Goal: Information Seeking & Learning: Learn about a topic

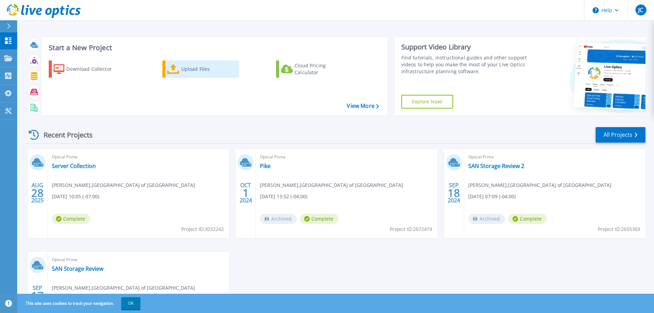
click at [164, 64] on link "Upload Files" at bounding box center [200, 68] width 77 height 17
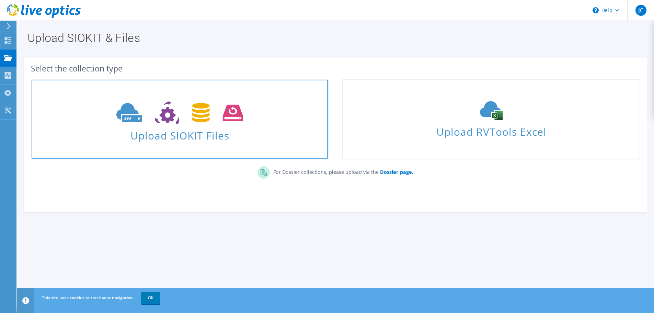
click at [221, 138] on span "Upload SIOKIT Files" at bounding box center [180, 133] width 296 height 15
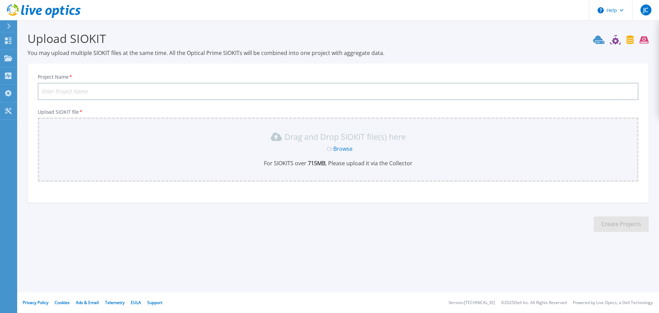
click at [350, 150] on link "Browse" at bounding box center [342, 149] width 19 height 8
click at [3, 47] on link "Dashboard Dashboard" at bounding box center [8, 40] width 17 height 17
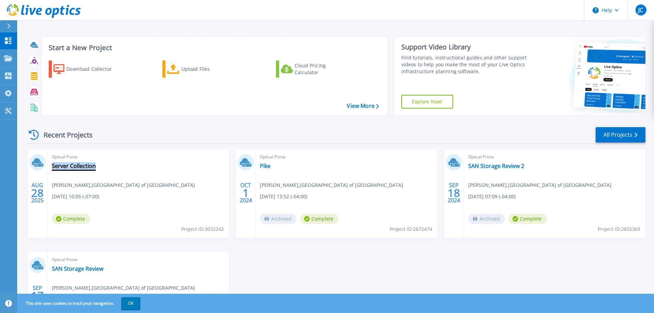
drag, startPoint x: 97, startPoint y: 165, endPoint x: 51, endPoint y: 168, distance: 46.1
click at [51, 168] on div "Optical Prime Server Collection [PERSON_NAME] , [GEOGRAPHIC_DATA] of [GEOGRAPHI…" at bounding box center [138, 193] width 181 height 89
copy link "Server Collection"
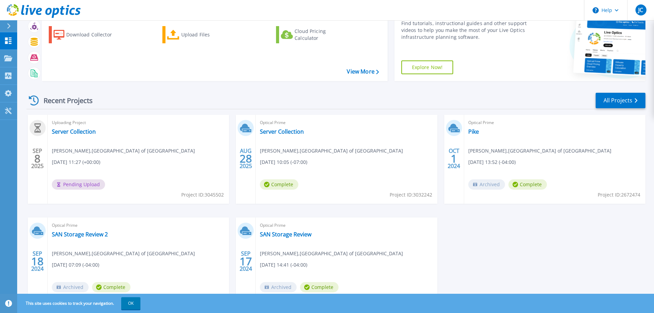
scroll to position [68, 0]
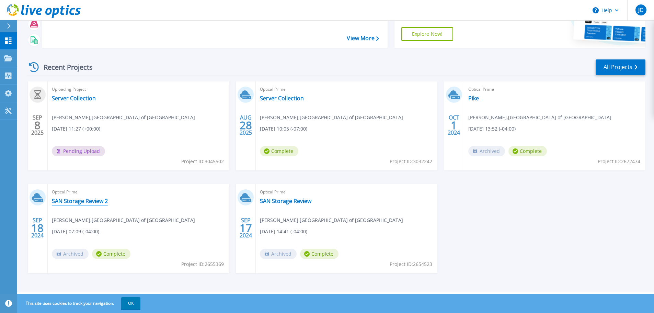
click at [81, 203] on link "SAN Storage Review 2" at bounding box center [80, 200] width 56 height 7
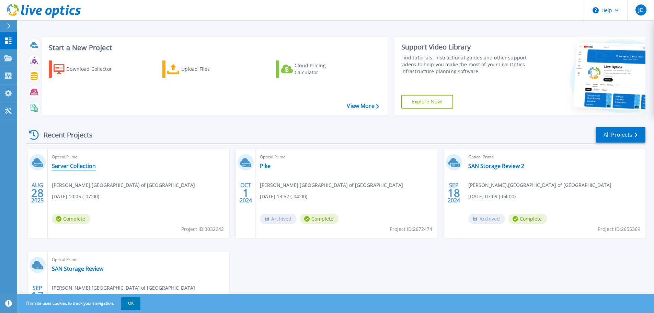
click at [69, 164] on link "Server Collection" at bounding box center [74, 165] width 44 height 7
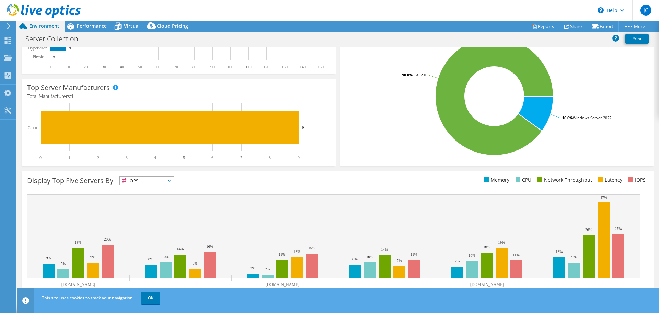
scroll to position [145, 0]
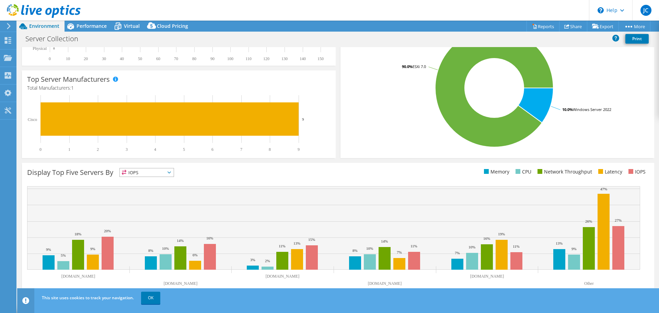
click at [170, 175] on span "IOPS" at bounding box center [147, 172] width 54 height 8
click at [148, 189] on li "Memory" at bounding box center [147, 191] width 54 height 10
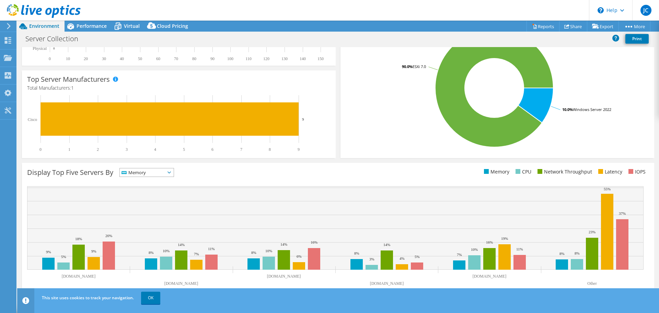
drag, startPoint x: 174, startPoint y: 172, endPoint x: 165, endPoint y: 177, distance: 10.4
click at [172, 175] on span "Memory" at bounding box center [147, 172] width 54 height 8
click at [153, 180] on li "IOPS" at bounding box center [147, 181] width 54 height 10
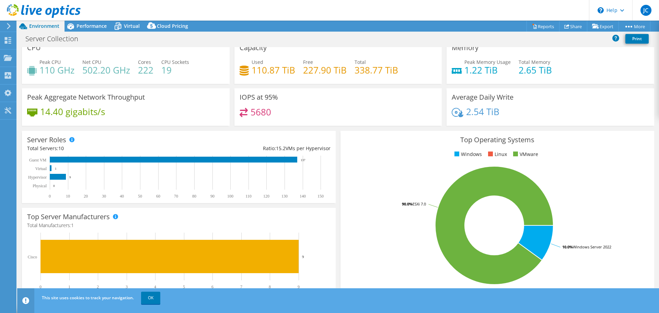
scroll to position [0, 0]
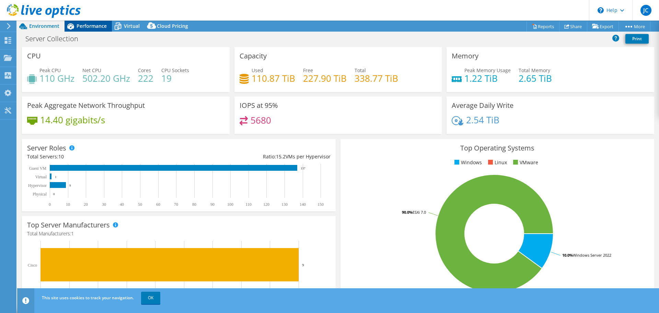
click at [89, 28] on span "Performance" at bounding box center [92, 26] width 30 height 7
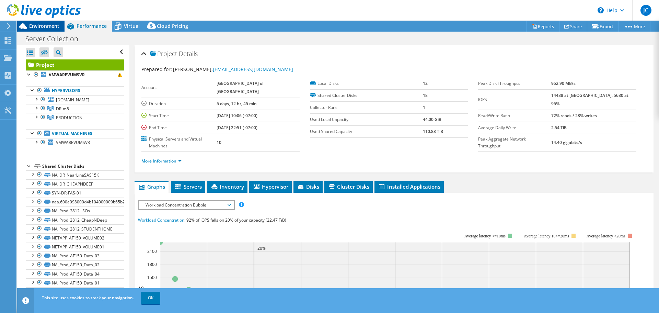
click at [54, 29] on span "Environment" at bounding box center [44, 26] width 30 height 7
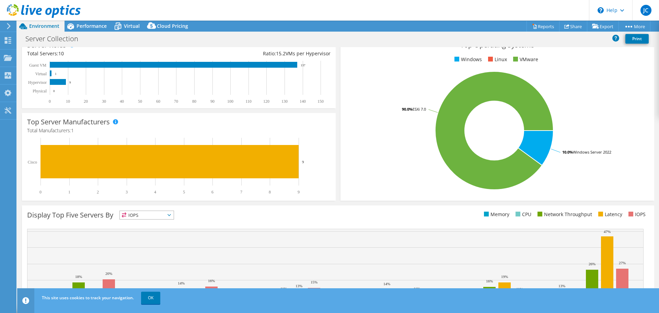
scroll to position [145, 0]
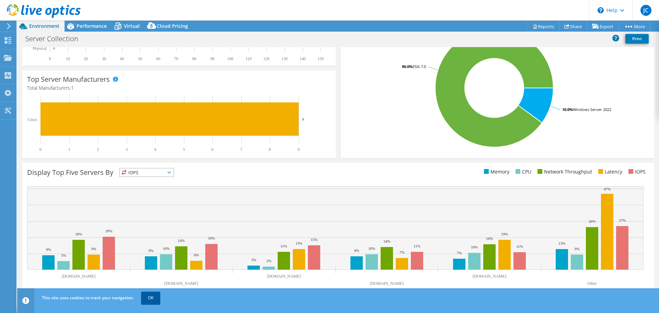
click at [143, 300] on link "OK" at bounding box center [150, 297] width 19 height 12
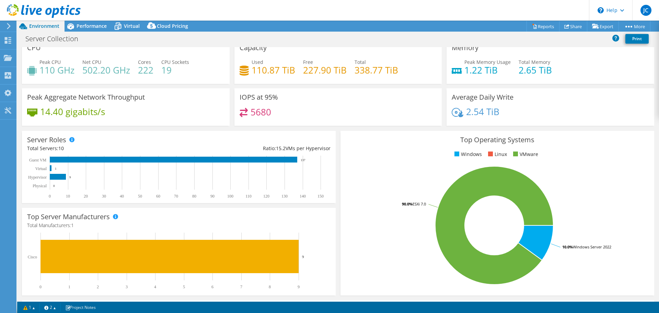
scroll to position [0, 0]
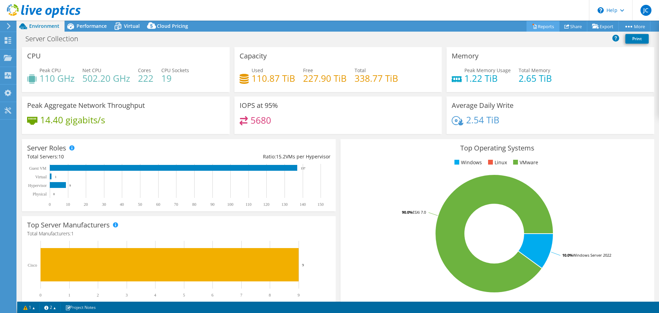
click at [534, 28] on link "Reports" at bounding box center [542, 26] width 33 height 11
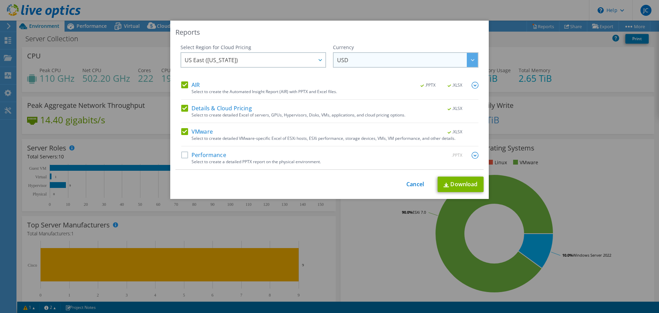
click at [358, 59] on span "USD" at bounding box center [407, 60] width 141 height 14
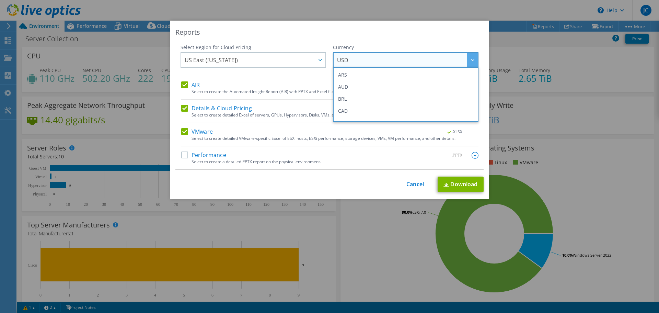
click at [358, 59] on span "USD" at bounding box center [407, 60] width 141 height 14
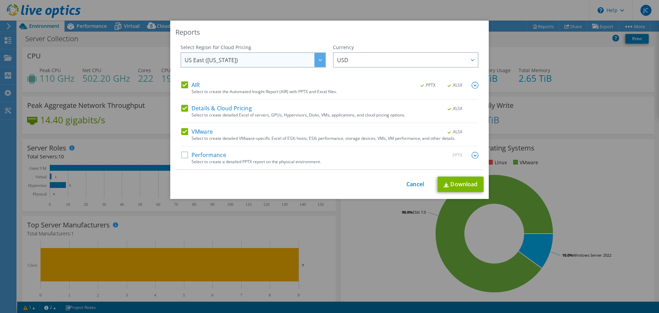
click at [318, 60] on icon at bounding box center [319, 60] width 3 height 2
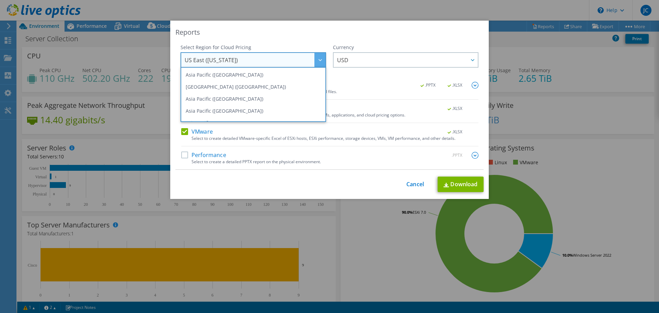
click at [318, 60] on icon at bounding box center [319, 60] width 3 height 2
click at [412, 181] on link "Cancel" at bounding box center [414, 184] width 17 height 7
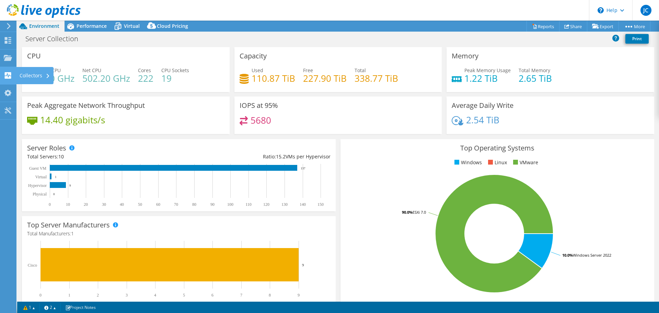
click at [4, 75] on icon at bounding box center [8, 75] width 8 height 7
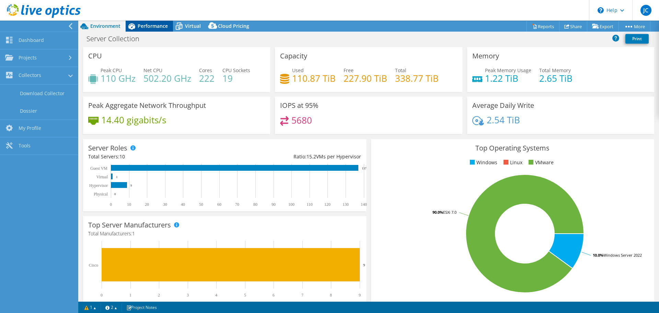
click at [147, 28] on span "Performance" at bounding box center [153, 26] width 30 height 7
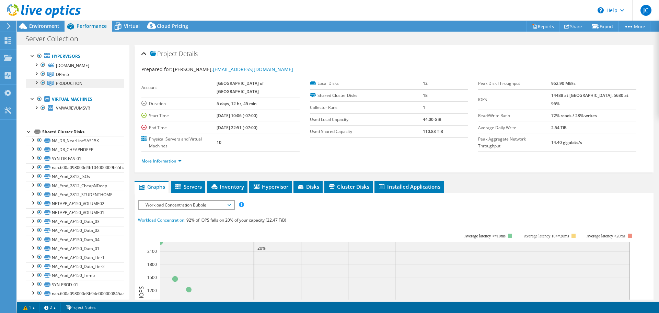
scroll to position [47, 0]
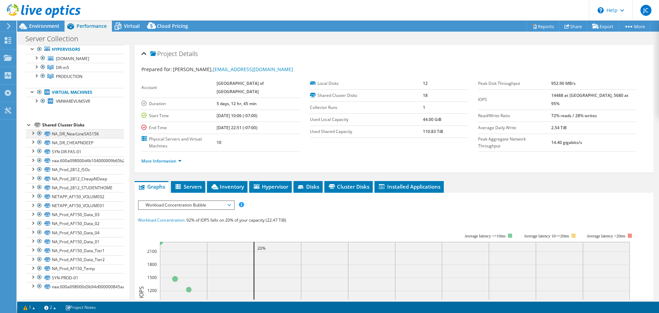
click at [33, 133] on div at bounding box center [32, 132] width 7 height 7
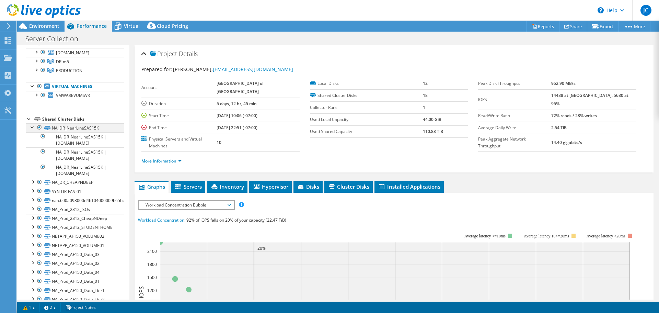
click at [33, 130] on div at bounding box center [32, 126] width 7 height 7
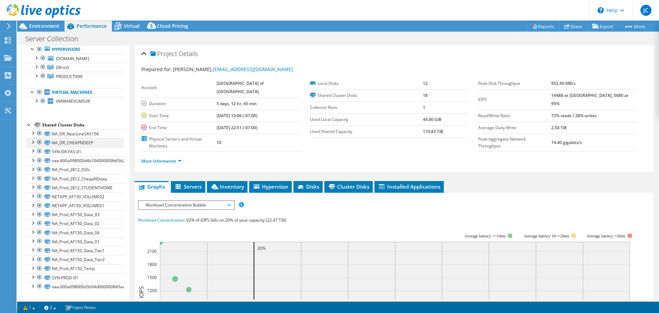
click at [32, 142] on div at bounding box center [32, 141] width 7 height 7
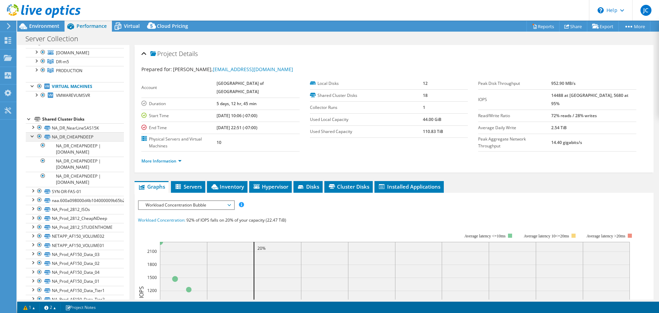
click at [32, 139] on div at bounding box center [32, 135] width 7 height 7
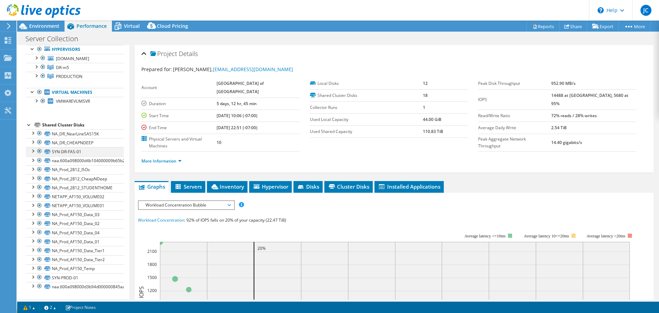
click at [33, 149] on div at bounding box center [32, 150] width 7 height 7
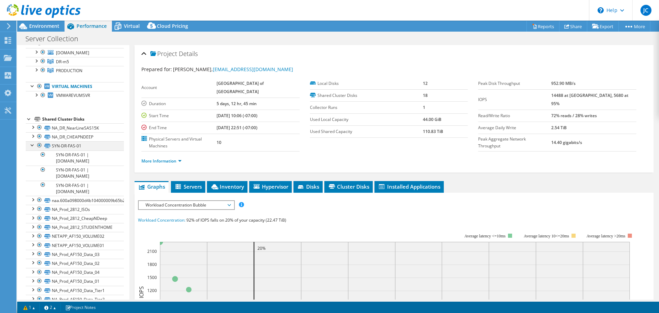
click at [34, 148] on div at bounding box center [32, 144] width 7 height 7
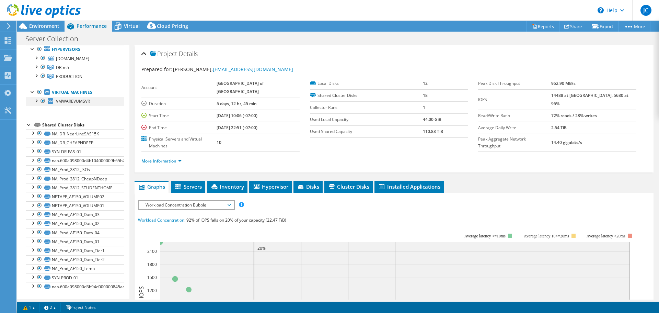
click at [35, 101] on div at bounding box center [36, 100] width 7 height 7
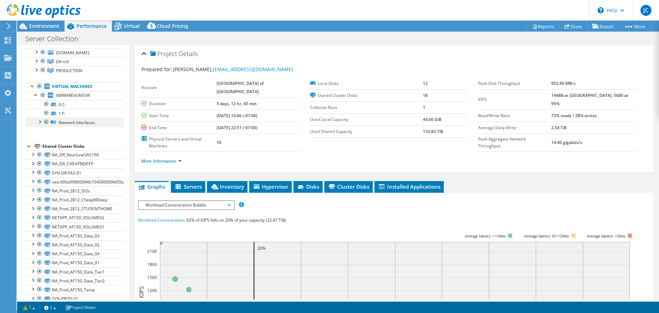
click at [38, 125] on div at bounding box center [39, 121] width 7 height 7
click at [36, 73] on div at bounding box center [36, 69] width 7 height 7
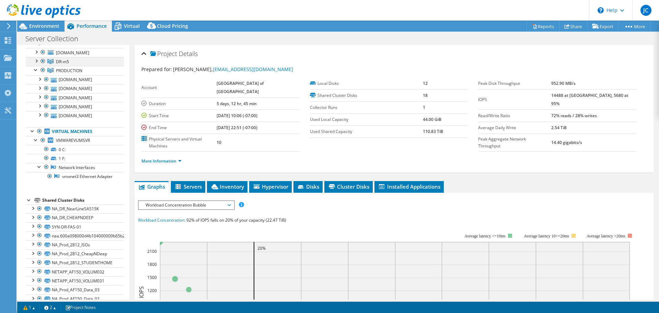
click at [37, 64] on div at bounding box center [36, 60] width 7 height 7
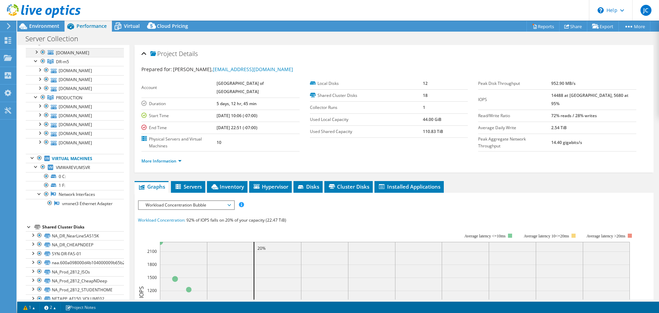
click at [38, 52] on div at bounding box center [36, 51] width 7 height 7
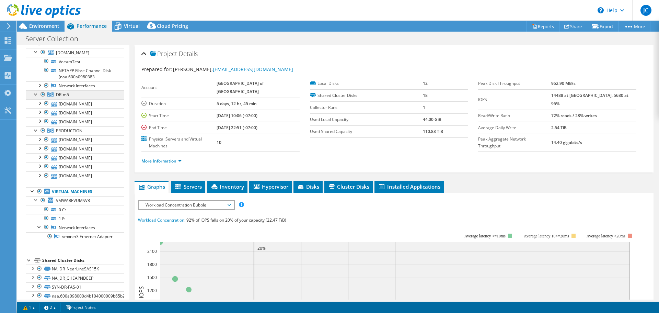
scroll to position [0, 0]
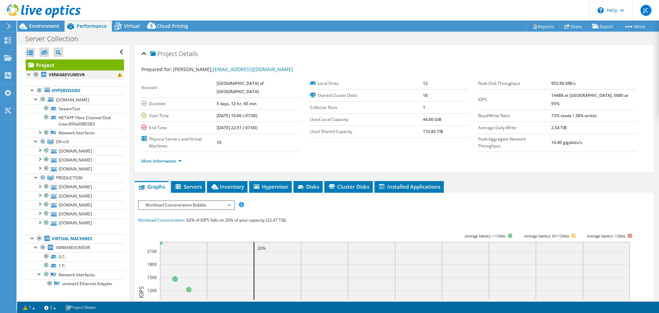
click at [28, 77] on div at bounding box center [29, 73] width 7 height 7
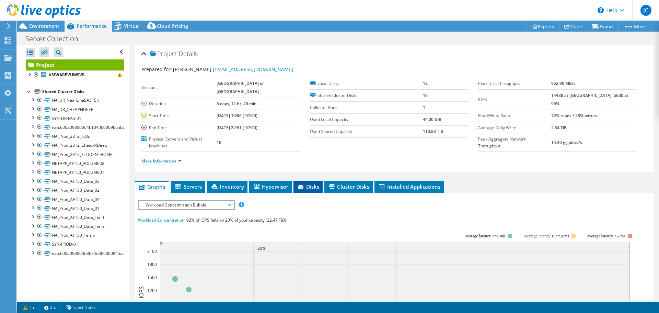
scroll to position [69, 0]
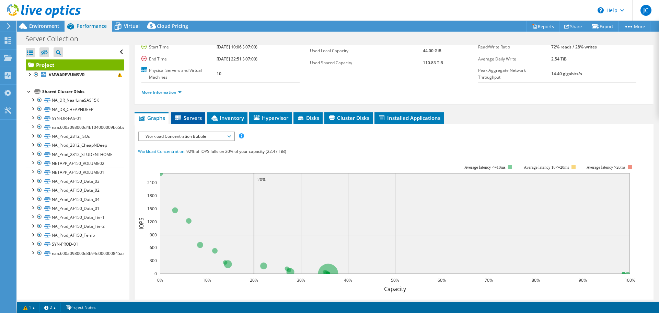
click at [184, 114] on li "Servers" at bounding box center [188, 118] width 34 height 12
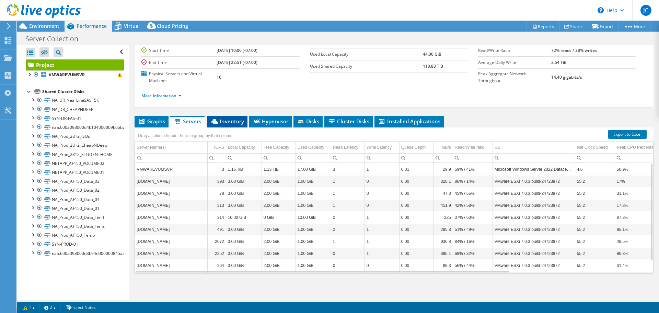
click at [233, 118] on span "Inventory" at bounding box center [227, 121] width 34 height 7
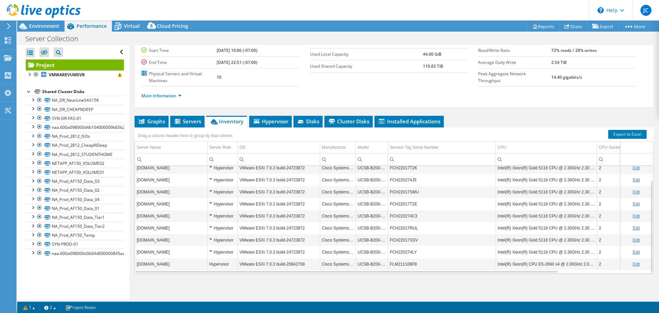
scroll to position [0, 0]
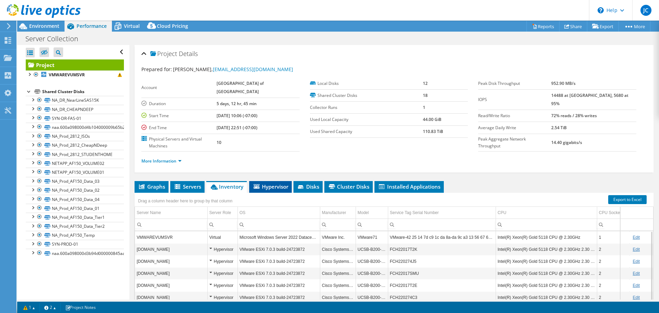
click at [268, 185] on span "Hypervisor" at bounding box center [271, 186] width 36 height 7
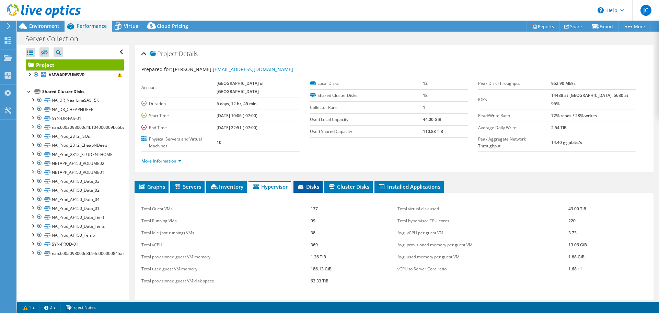
click at [311, 188] on span "Disks" at bounding box center [308, 186] width 22 height 7
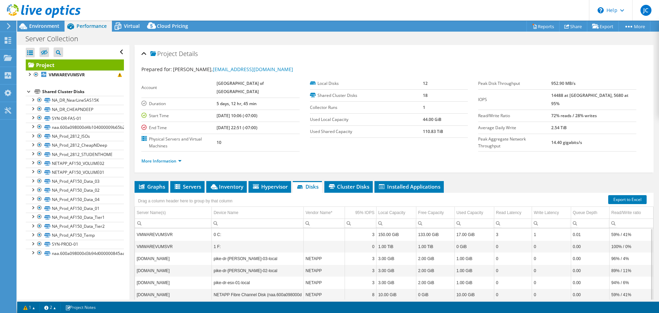
scroll to position [65, 0]
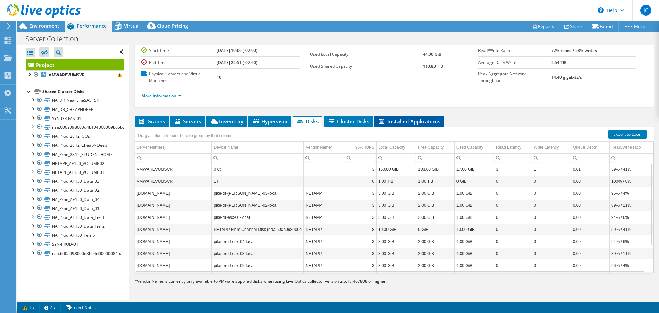
click at [408, 119] on span "Installed Applications" at bounding box center [409, 121] width 62 height 7
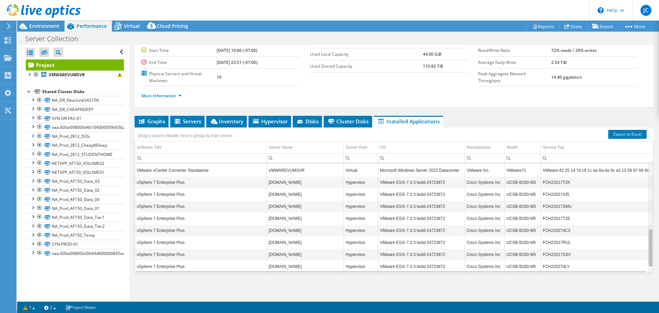
scroll to position [186, 0]
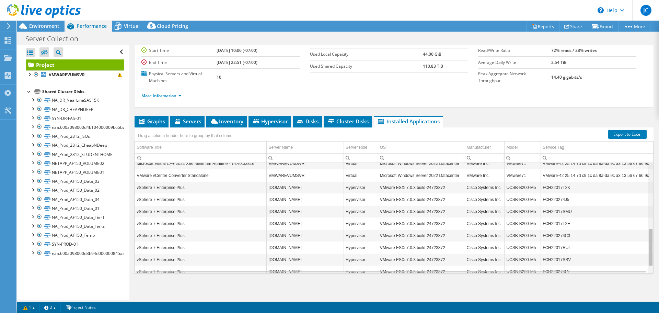
drag, startPoint x: 646, startPoint y: 244, endPoint x: 644, endPoint y: 234, distance: 10.2
click at [644, 234] on body "JC End User Jose Candelaria JGCandelaria@pike.k12.in.us Metropolitan School Dis…" at bounding box center [329, 156] width 659 height 313
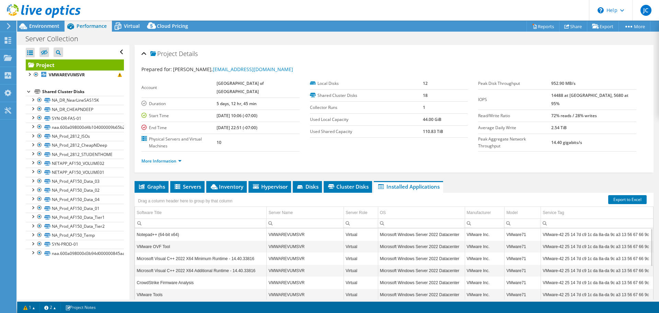
scroll to position [34, 0]
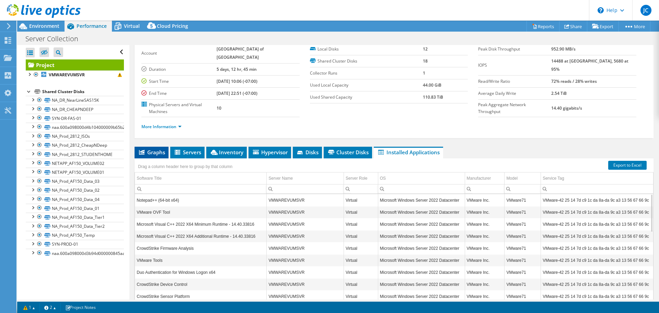
click at [153, 151] on span "Graphs" at bounding box center [151, 152] width 27 height 7
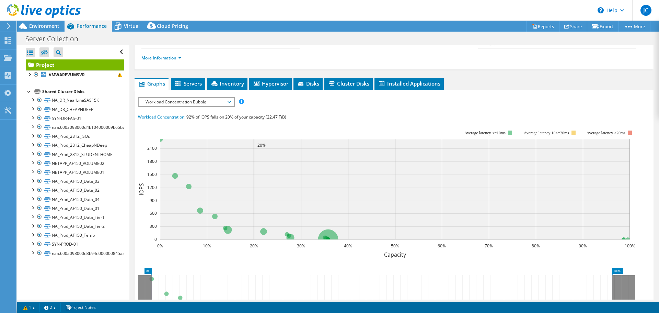
scroll to position [69, 0]
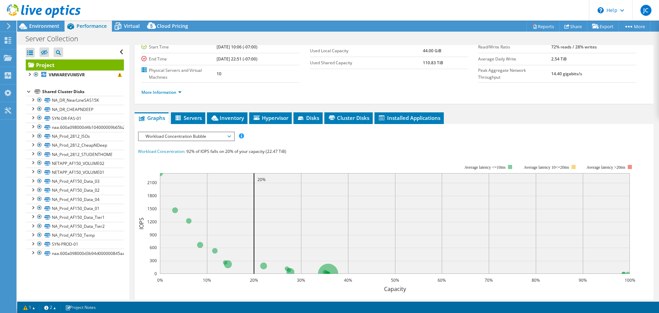
click at [199, 136] on span "Workload Concentration Bubble" at bounding box center [186, 136] width 88 height 8
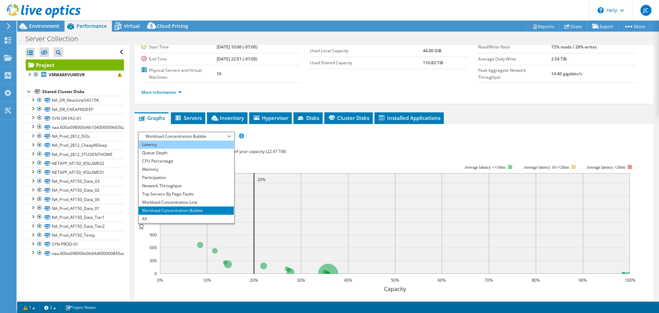
scroll to position [0, 0]
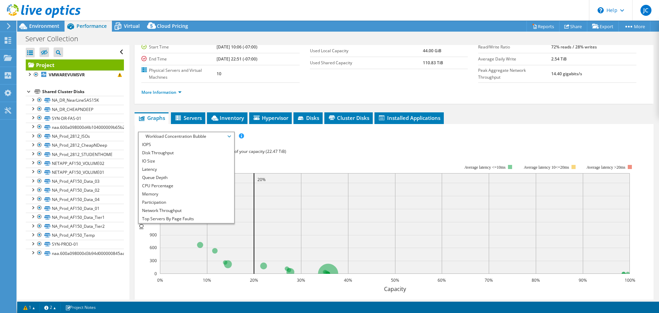
click at [337, 154] on div "Workload Concentration: 92% of IOPS falls on 20% of your capacity (22.47 TiB)" at bounding box center [394, 152] width 512 height 8
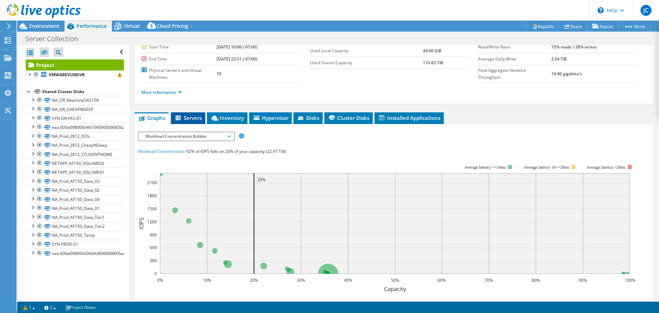
click at [194, 119] on span "Servers" at bounding box center [187, 117] width 27 height 7
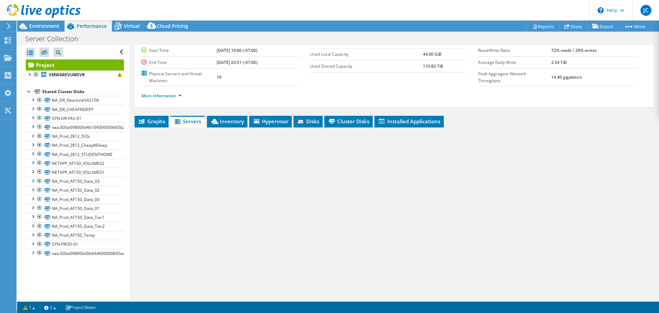
scroll to position [65, 0]
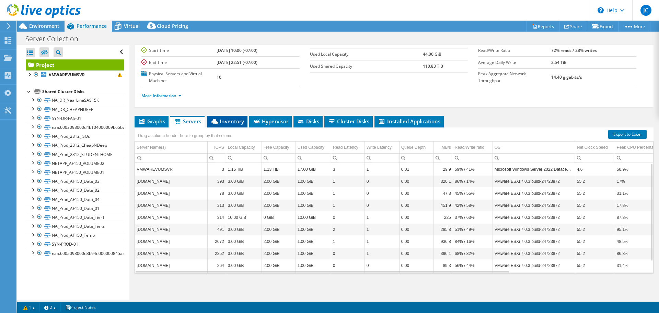
click at [226, 124] on span "Inventory" at bounding box center [227, 121] width 34 height 7
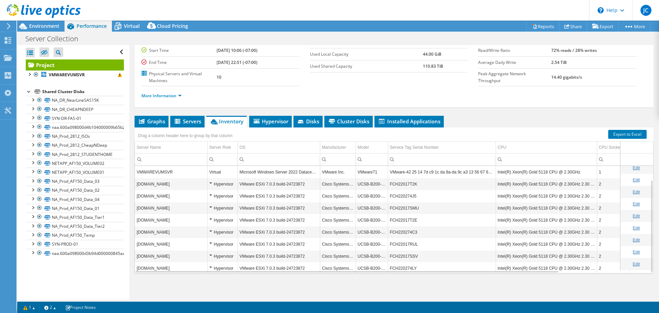
scroll to position [16, 0]
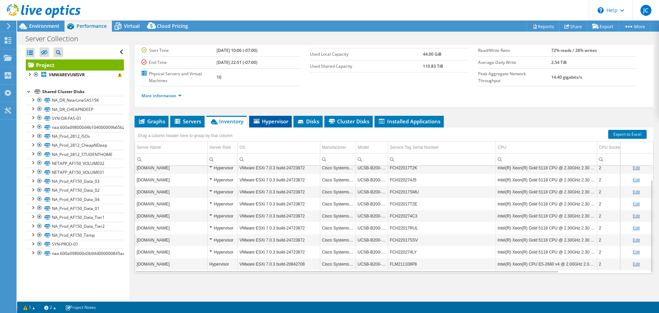
click at [273, 121] on span "Hypervisor" at bounding box center [271, 121] width 36 height 7
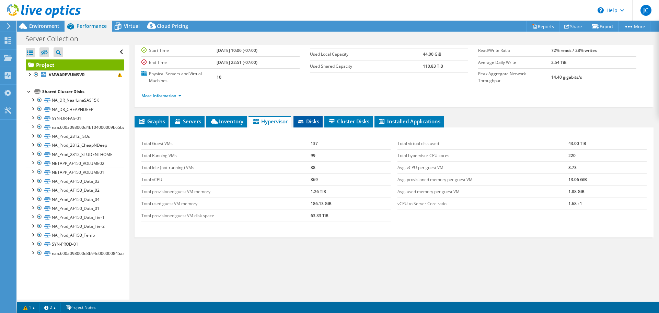
click at [307, 125] on li "Disks" at bounding box center [307, 122] width 29 height 12
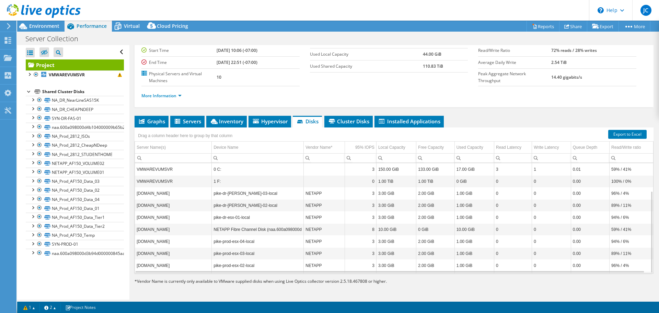
scroll to position [37, 0]
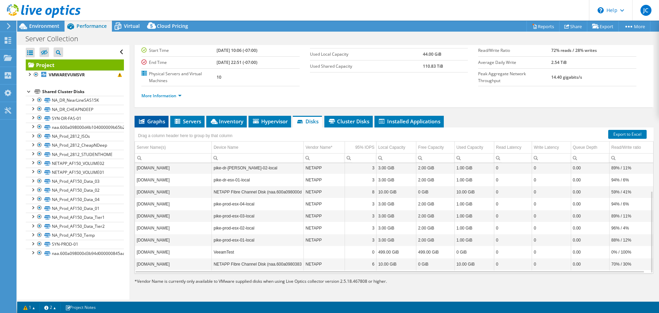
click at [155, 124] on span "Graphs" at bounding box center [151, 121] width 27 height 7
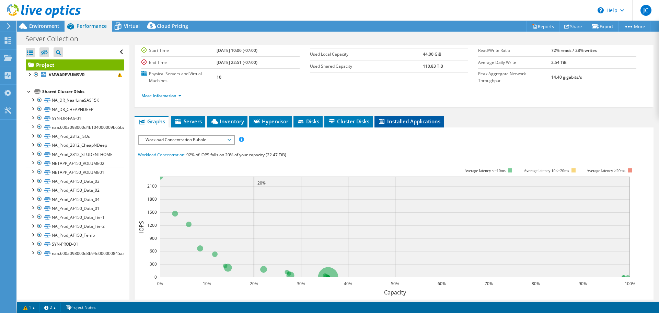
click at [425, 117] on li "Installed Applications" at bounding box center [408, 122] width 69 height 12
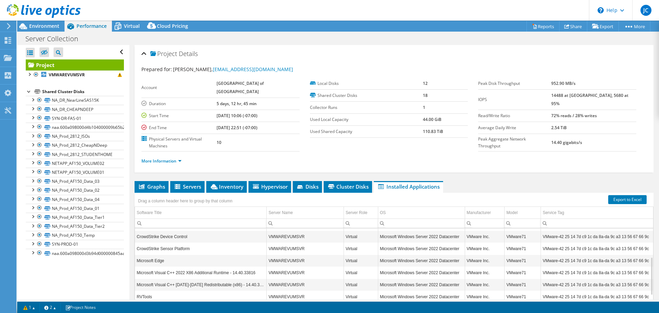
scroll to position [41, 0]
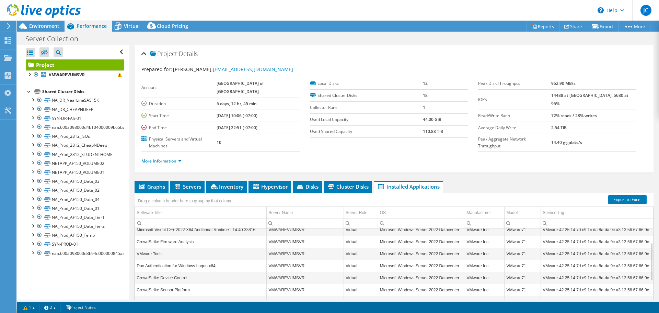
click at [495, 42] on div "Server Collection Print" at bounding box center [338, 38] width 642 height 13
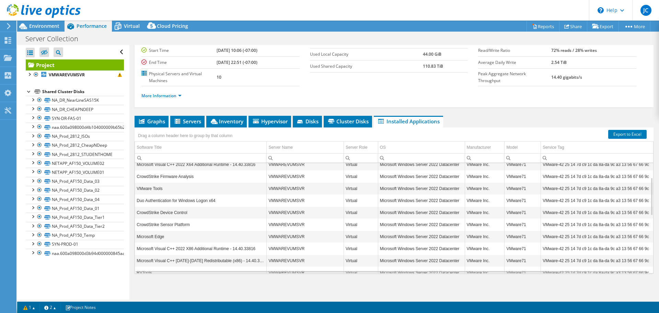
scroll to position [0, 0]
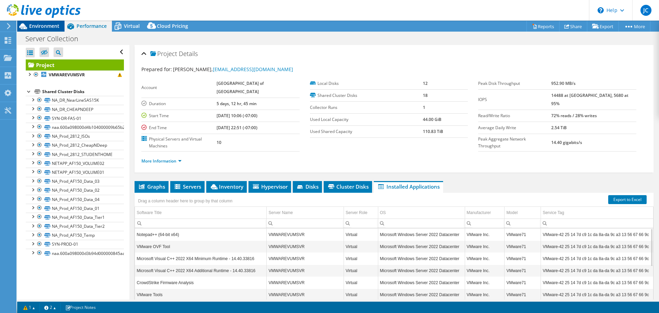
click at [45, 24] on span "Environment" at bounding box center [44, 26] width 30 height 7
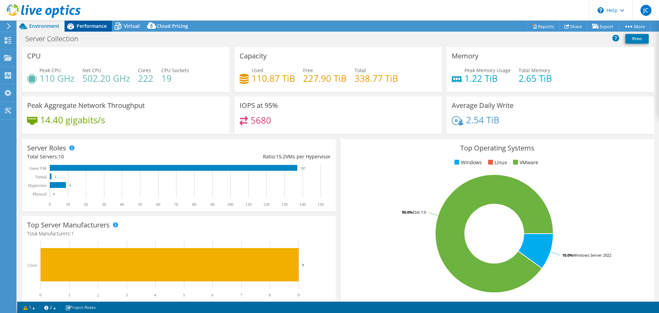
click at [83, 25] on span "Performance" at bounding box center [92, 26] width 30 height 7
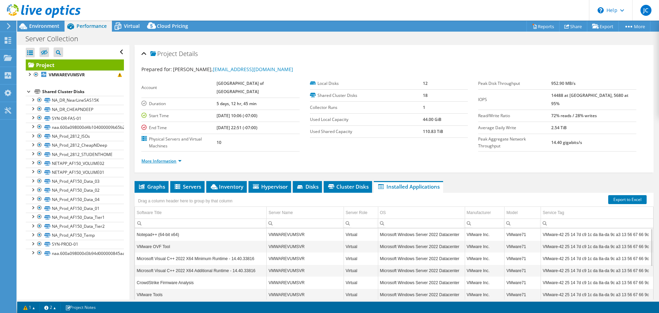
click at [178, 158] on link "More Information" at bounding box center [161, 161] width 40 height 6
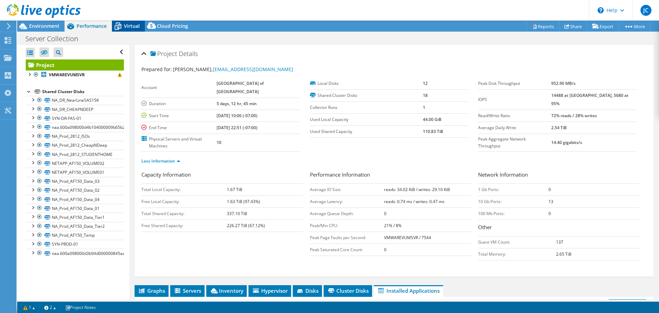
click at [128, 27] on span "Virtual" at bounding box center [132, 26] width 16 height 7
